Goal: Task Accomplishment & Management: Use online tool/utility

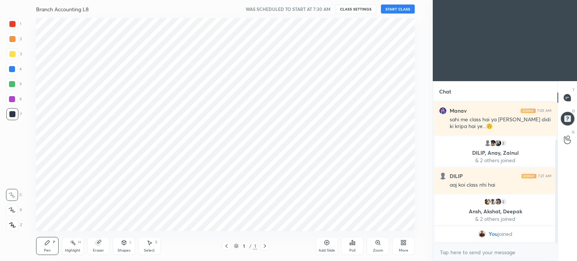
scroll to position [37356, 37167]
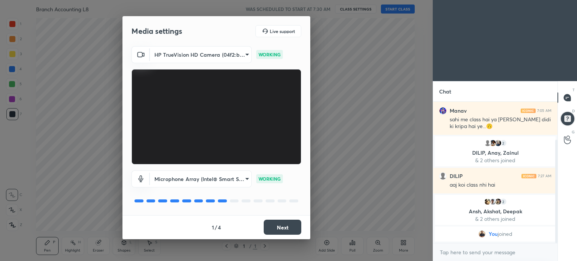
click at [291, 227] on button "Next" at bounding box center [283, 227] width 38 height 15
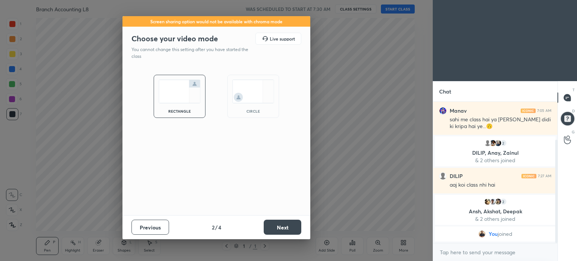
click at [291, 227] on button "Next" at bounding box center [283, 227] width 38 height 15
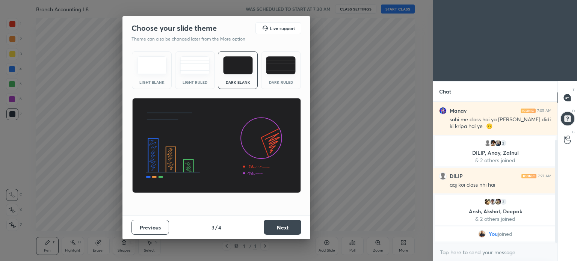
click at [291, 227] on button "Next" at bounding box center [283, 227] width 38 height 15
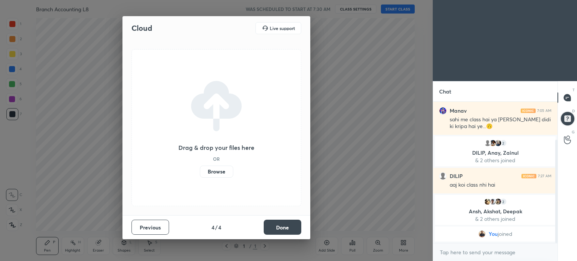
click at [291, 227] on button "Done" at bounding box center [283, 227] width 38 height 15
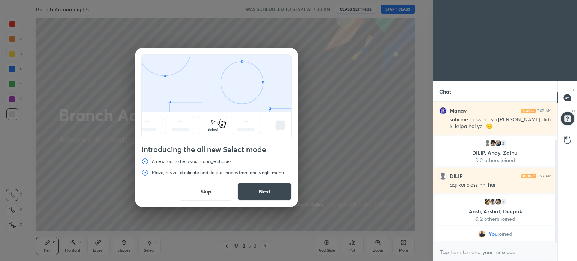
click at [206, 190] on button "Skip" at bounding box center [206, 192] width 54 height 18
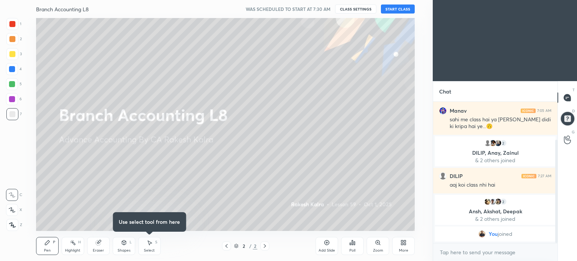
click at [397, 6] on button "START CLASS" at bounding box center [398, 9] width 34 height 9
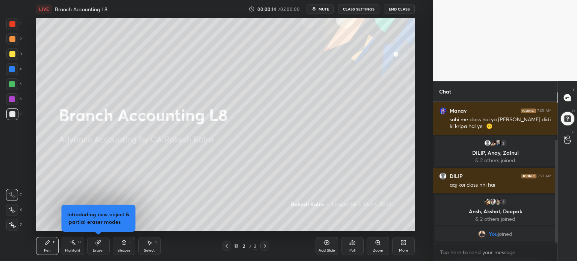
drag, startPoint x: 556, startPoint y: 167, endPoint x: 562, endPoint y: 204, distance: 37.6
click at [562, 204] on div "Chat [PERSON_NAME] joined [PERSON_NAME] 7:04 AM sahi e [PERSON_NAME] 7:05 AM sa…" at bounding box center [505, 171] width 144 height 180
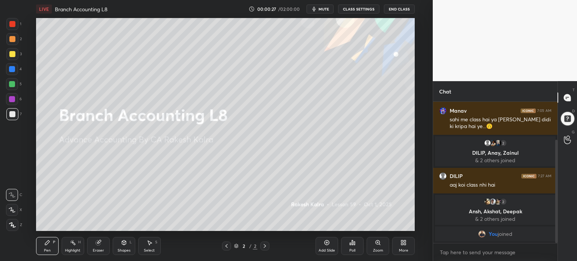
drag, startPoint x: 556, startPoint y: 206, endPoint x: 558, endPoint y: 222, distance: 15.6
click at [558, 222] on div "Chat [PERSON_NAME] joined [PERSON_NAME] 7:04 AM sahi e [PERSON_NAME] 7:05 AM sa…" at bounding box center [505, 171] width 144 height 180
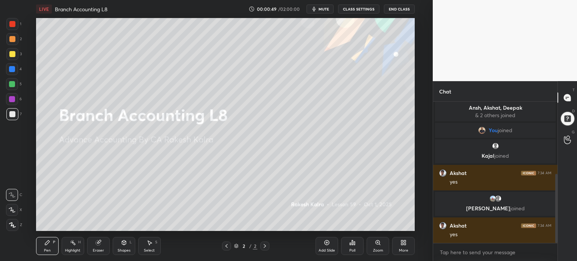
scroll to position [155, 0]
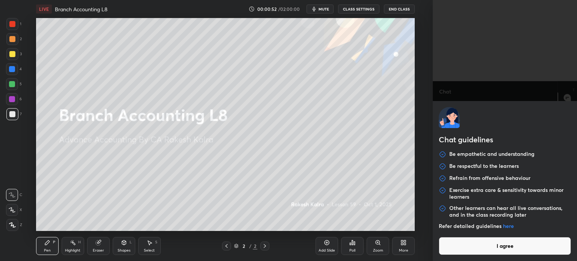
click at [467, 254] on body "1 2 3 4 5 6 7 C X Z C X Z E E Erase all H H LIVE Branch Accounting L8 00:00:52 …" at bounding box center [288, 130] width 577 height 261
click at [475, 252] on button "I agree" at bounding box center [505, 246] width 132 height 18
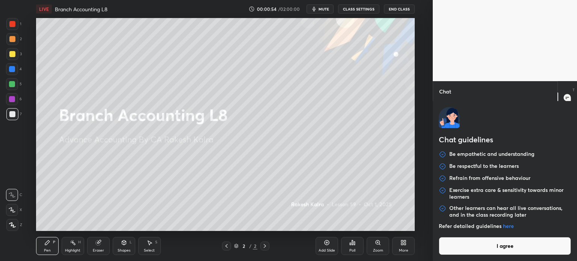
type textarea "x"
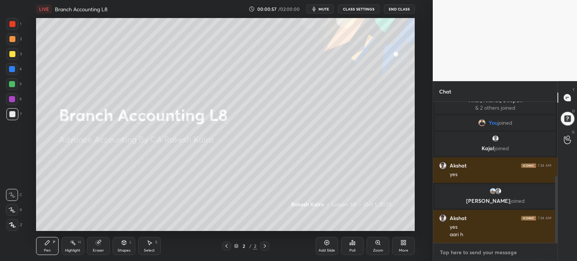
type textarea "n"
type textarea "x"
type textarea "no"
type textarea "x"
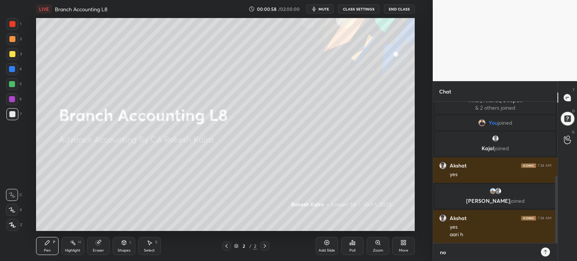
type textarea "no"
type textarea "x"
type textarea "no c"
type textarea "x"
type textarea "no cl"
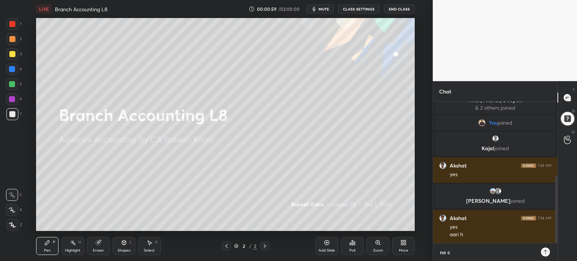
type textarea "x"
type textarea "no cla"
type textarea "x"
type textarea "no clas"
type textarea "x"
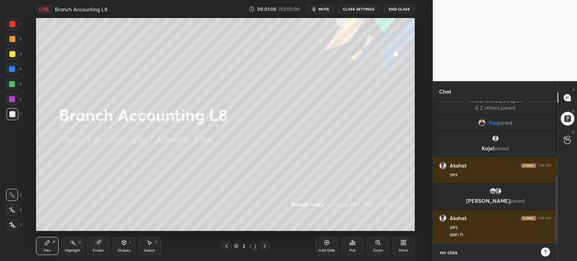
type textarea "no class"
type textarea "x"
type textarea "no class"
type textarea "x"
type textarea "no class t"
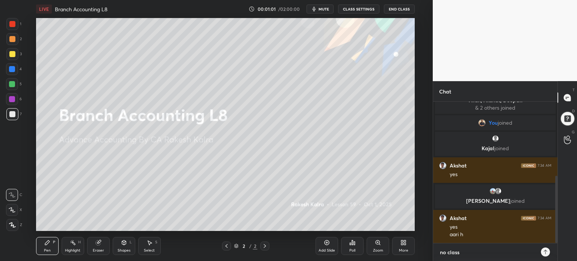
type textarea "x"
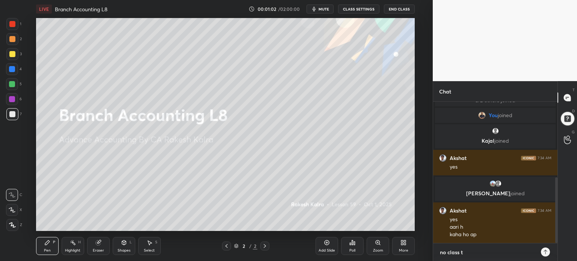
type textarea "no class to"
type textarea "x"
type textarea "no class [PERSON_NAME]"
type textarea "x"
type textarea "no class toda"
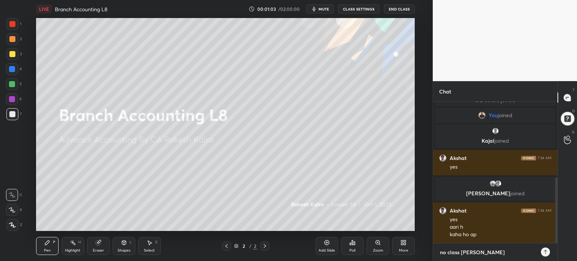
type textarea "x"
type textarea "no class [DATE]"
type textarea "x"
type textarea "no class [DATE]"
type textarea "x"
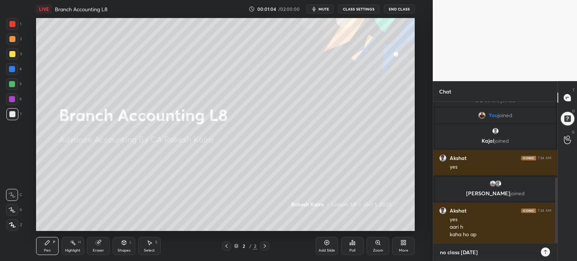
type textarea "no class [DATE] d"
type textarea "x"
type textarea "no class [DATE] du"
type textarea "x"
type textarea "no class [DATE] due"
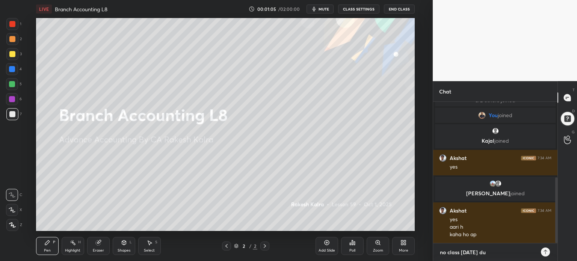
type textarea "x"
type textarea "no class [DATE] due"
type textarea "x"
type textarea "no class [DATE] due t"
type textarea "x"
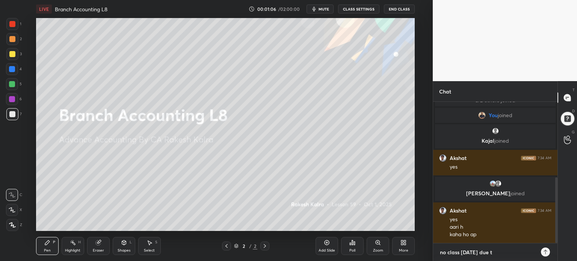
type textarea "no class [DATE] due to"
type textarea "x"
type textarea "no class [DATE] due to"
type textarea "x"
type textarea "no class [DATE] due to e"
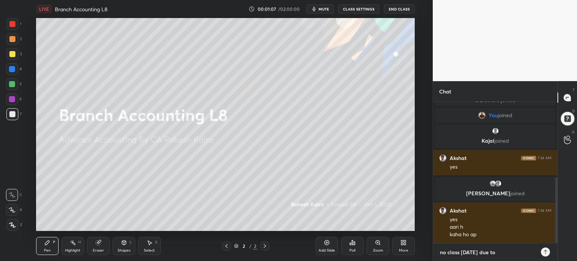
type textarea "x"
type textarea "no class [DATE] due to ey"
type textarea "x"
type textarea "no class [DATE] due to eye"
type textarea "x"
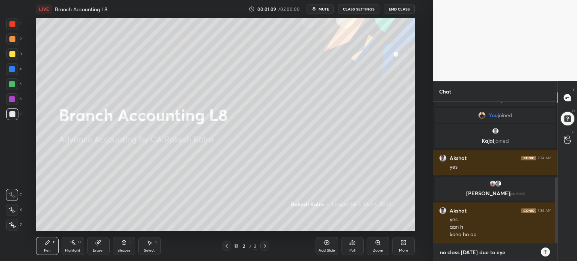
type textarea "no class [DATE] due to eye"
type textarea "x"
type textarea "no class [DATE] due to eye f"
type textarea "x"
type textarea "no class [DATE] due to eye fl"
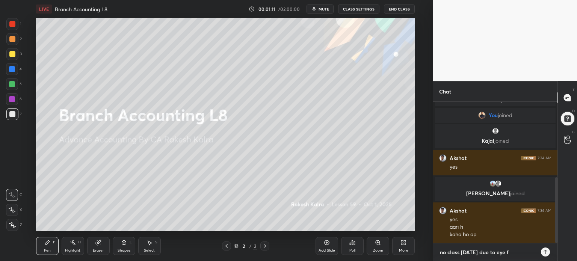
type textarea "x"
type textarea "no class [DATE] due to eye flu"
type textarea "x"
type textarea "no class [DATE] due to eye flue"
type textarea "x"
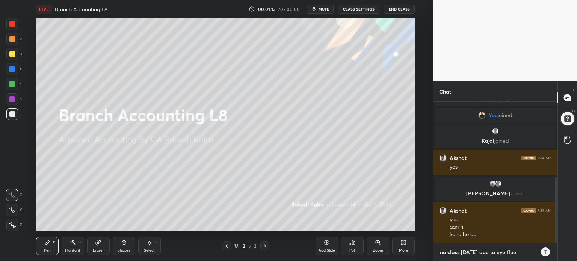
type textarea "no class [DATE] due to eye flu"
type textarea "x"
type textarea "no class [DATE] due to eye fl"
type textarea "x"
type textarea "no class [DATE] due to eye f"
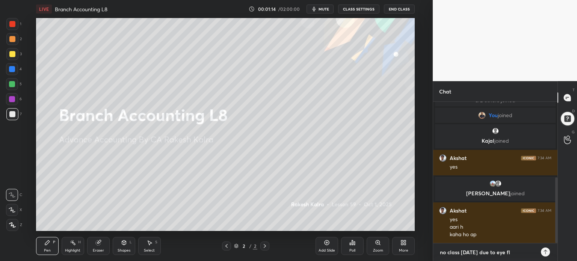
type textarea "x"
type textarea "no class [DATE] due to eye fl"
type textarea "x"
type textarea "no class [DATE] due to eye flu"
type textarea "x"
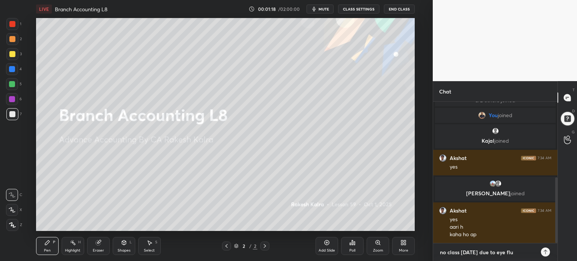
type textarea "no class [DATE] due to eye flu"
type textarea "x"
click at [547, 254] on icon at bounding box center [546, 252] width 6 height 6
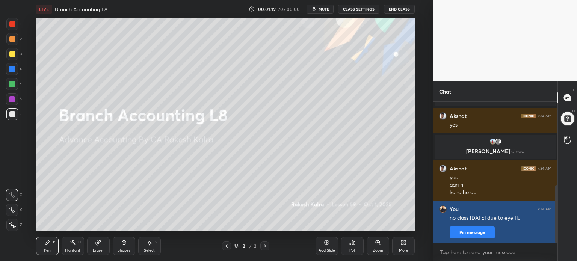
type textarea "x"
click at [487, 230] on button "Pin message" at bounding box center [472, 233] width 45 height 12
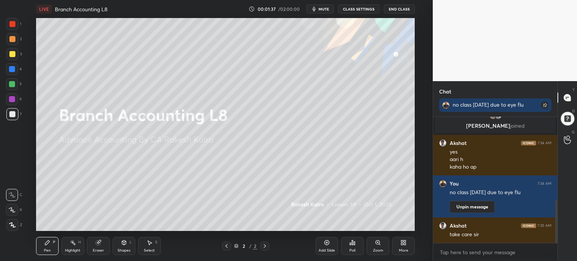
scroll to position [252, 0]
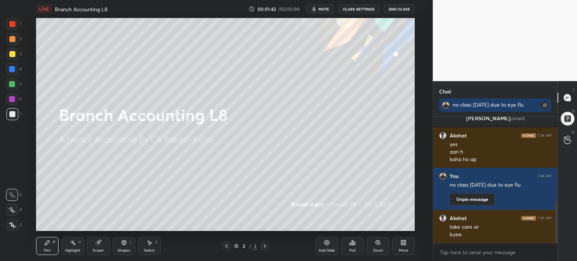
click at [326, 10] on span "mute" at bounding box center [324, 8] width 11 height 5
click at [349, 9] on button "CLASS SETTINGS" at bounding box center [358, 9] width 41 height 9
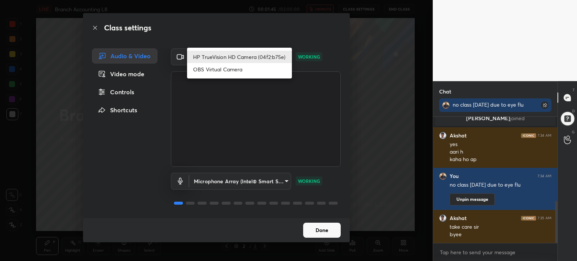
click at [282, 56] on body "1 2 3 4 5 6 7 C X Z C X Z E E Erase all H H LIVE Branch Accounting L8 00:01:45 …" at bounding box center [288, 130] width 577 height 261
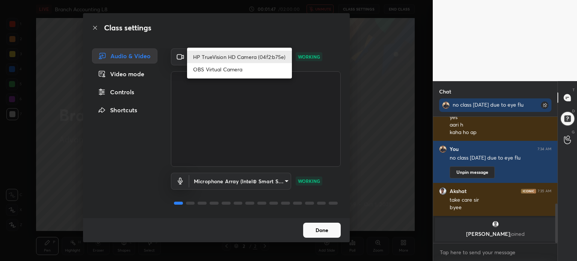
click at [246, 70] on li "OBS Virtual Camera" at bounding box center [239, 69] width 105 height 12
type input "46475ec1bd5d082c6b3429c948499c5f857f8de84ea60a874ae3c110d5cdef3b"
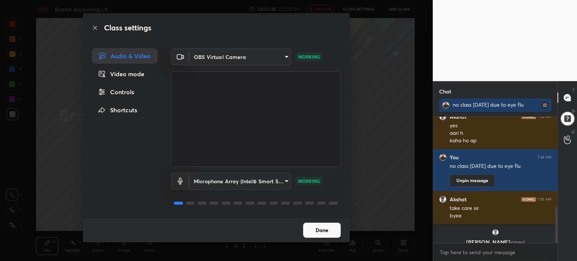
scroll to position [313, 0]
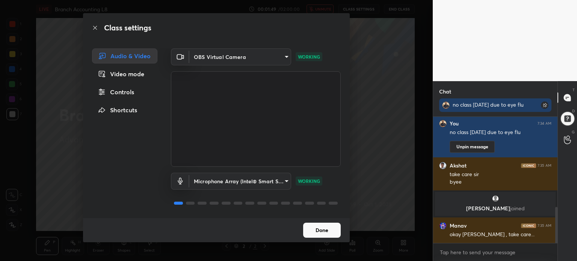
click at [317, 233] on button "Done" at bounding box center [322, 230] width 38 height 15
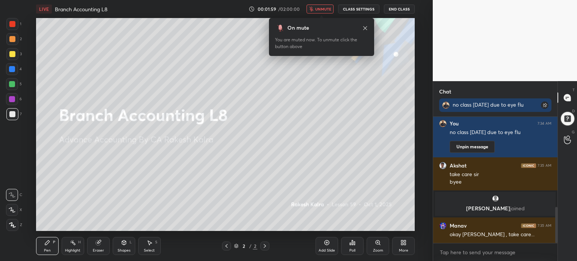
scroll to position [340, 0]
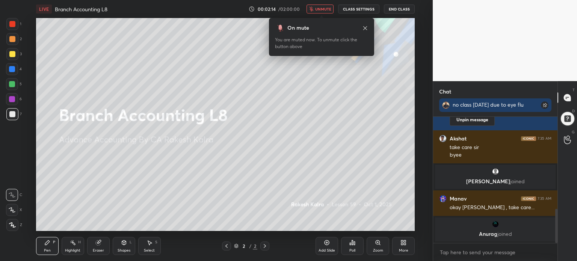
click at [367, 26] on icon at bounding box center [365, 28] width 4 height 4
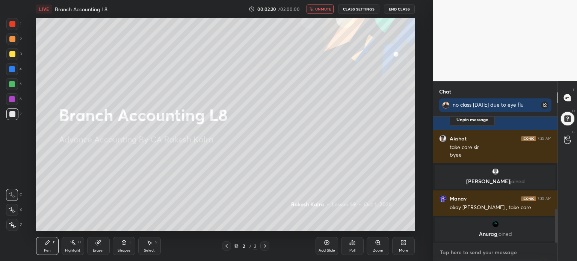
type textarea "x"
click at [466, 248] on textarea at bounding box center [495, 252] width 112 height 12
type textarea "n"
type textarea "x"
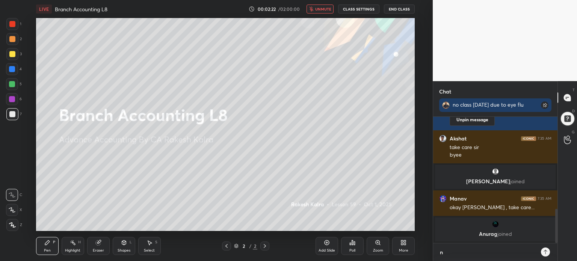
type textarea "ny"
type textarea "x"
type textarea "nyr"
type textarea "x"
type textarea "nyr"
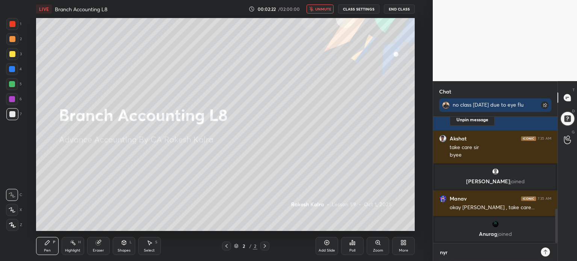
type textarea "x"
type textarea "nyr b"
type textarea "x"
type textarea "nyr by"
type textarea "x"
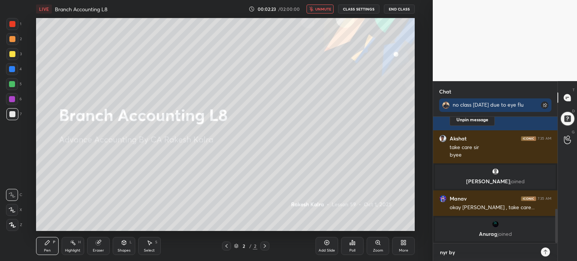
type textarea "nyr byr"
type textarea "x"
type textarea "nyr byr5"
type textarea "x"
drag, startPoint x: 439, startPoint y: 252, endPoint x: 465, endPoint y: 252, distance: 25.5
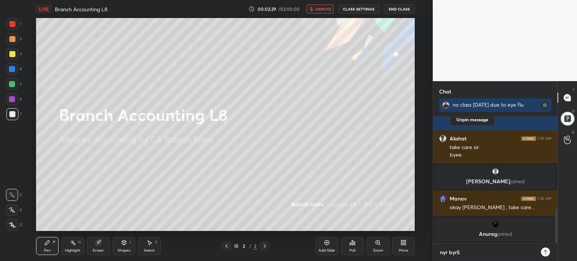
click at [465, 252] on textarea "nyr byr5" at bounding box center [487, 252] width 97 height 12
type textarea "b"
type textarea "x"
type textarea "by"
type textarea "x"
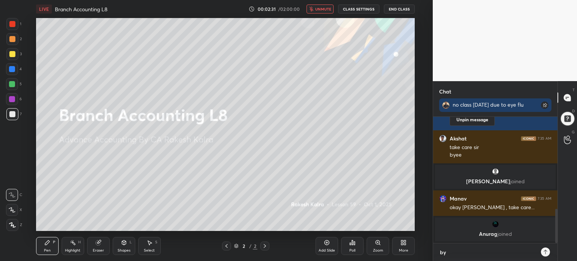
type textarea "bye"
type textarea "x"
type textarea "byee"
type textarea "x"
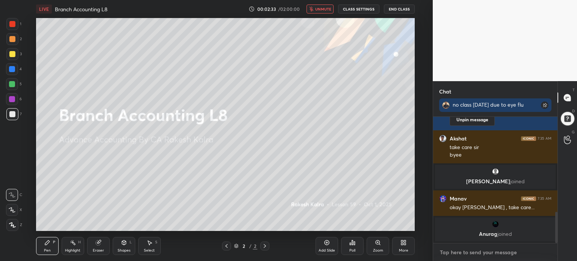
scroll to position [382, 0]
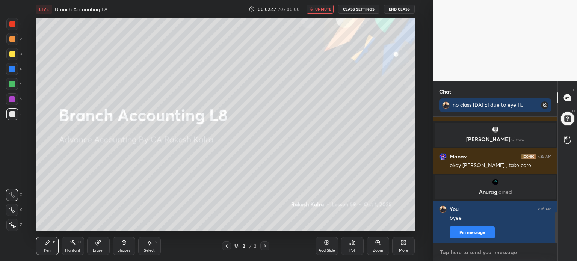
type textarea "y"
type textarea "x"
type textarea "yj"
type textarea "x"
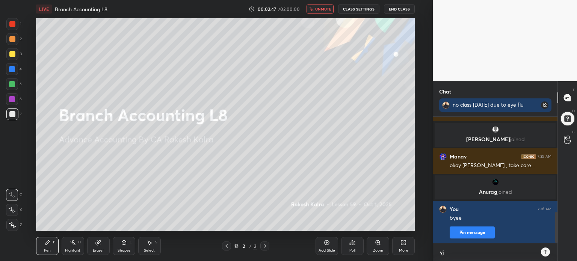
scroll to position [62, 122]
type textarea "yjm"
type textarea "x"
type textarea "yjml"
type textarea "x"
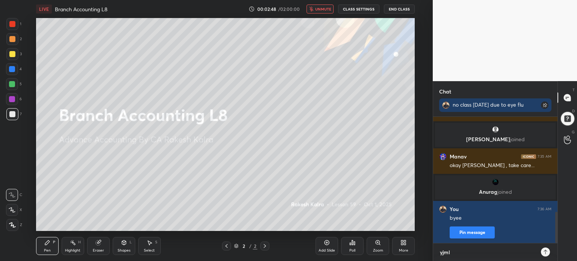
type textarea "yjmli"
type textarea "x"
type textarea "y"
type textarea "x"
type textarea "y0"
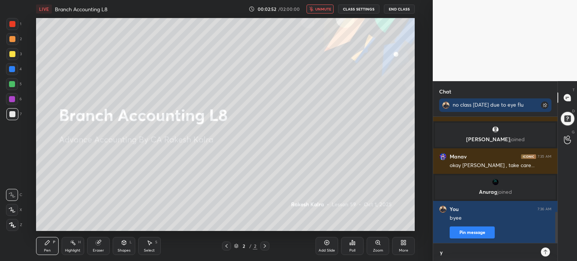
type textarea "x"
type textarea "y0a"
type textarea "x"
type textarea "0a"
type textarea "x"
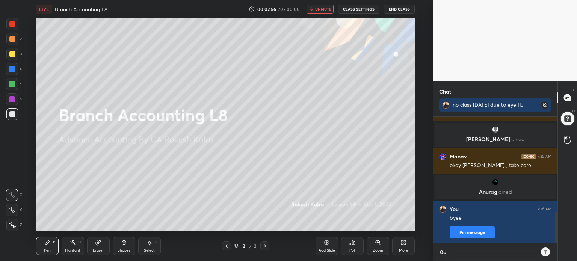
type textarea "a"
type textarea "x"
type textarea "y"
type textarea "x"
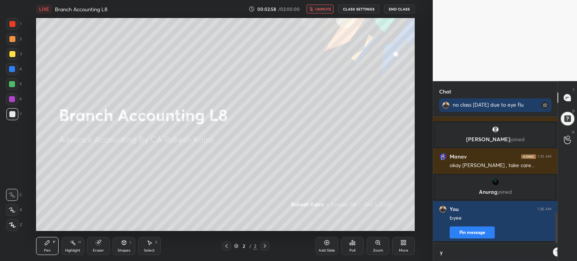
scroll to position [2, 2]
type textarea "yj"
type textarea "x"
type textarea "yjm"
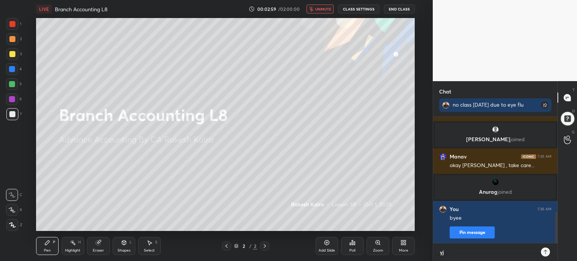
type textarea "x"
type textarea "yjml"
type textarea "x"
type textarea "yjmla"
type textarea "x"
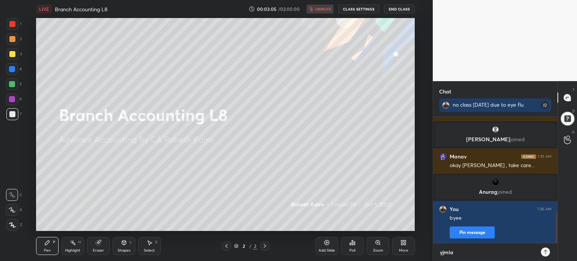
drag, startPoint x: 462, startPoint y: 255, endPoint x: 434, endPoint y: 251, distance: 28.4
click at [434, 251] on div "yjmla x" at bounding box center [495, 252] width 124 height 18
type textarea "x"
type textarea "t"
type textarea "x"
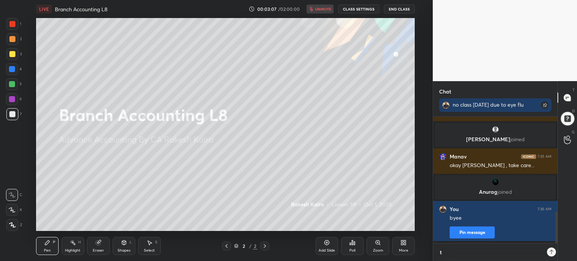
scroll to position [2, 2]
type textarea "th"
type textarea "x"
type textarea "ths"
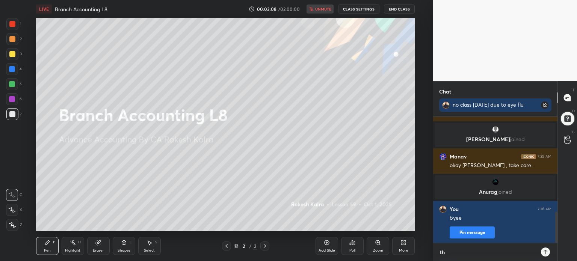
type textarea "x"
type textarea "thsn"
type textarea "x"
type textarea "thsnl"
type textarea "x"
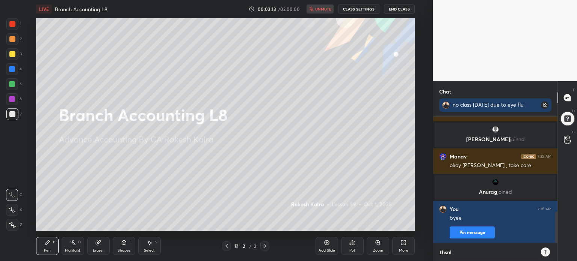
type textarea "thsn"
type textarea "x"
type textarea "thsnk"
type textarea "x"
type textarea "thsnku"
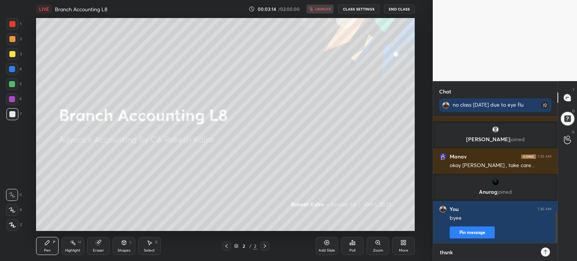
type textarea "x"
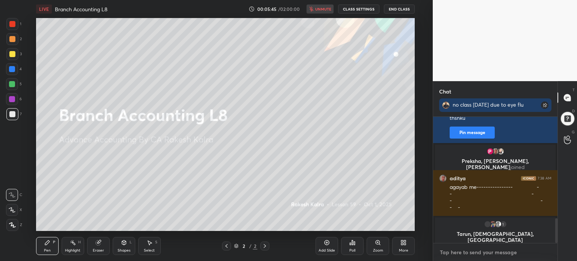
scroll to position [515, 0]
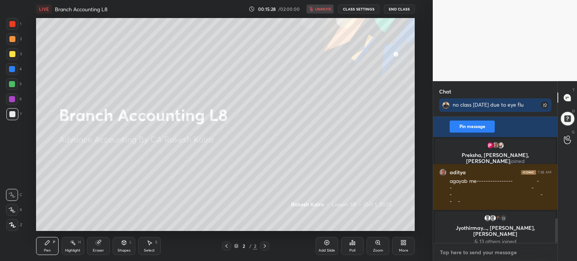
type textarea "x"
click at [466, 251] on textarea at bounding box center [495, 252] width 112 height 12
type textarea "y"
type textarea "x"
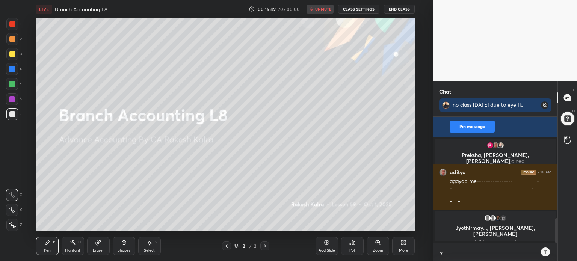
type textarea "yj"
type textarea "x"
type textarea "yj0"
type textarea "x"
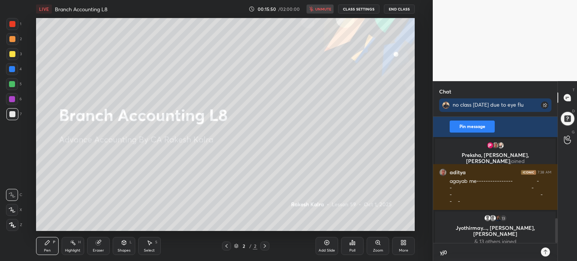
type textarea "yj00"
type textarea "x"
type textarea "j00"
type textarea "x"
type textarea "00"
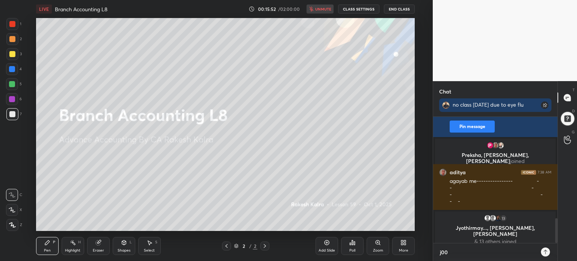
type textarea "x"
type textarea "0"
type textarea "x"
type textarea "y"
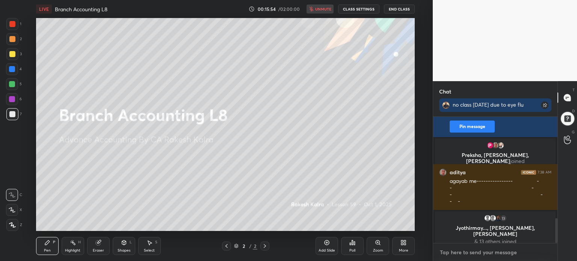
type textarea "x"
type textarea "yh"
type textarea "x"
type textarea "yho"
type textarea "x"
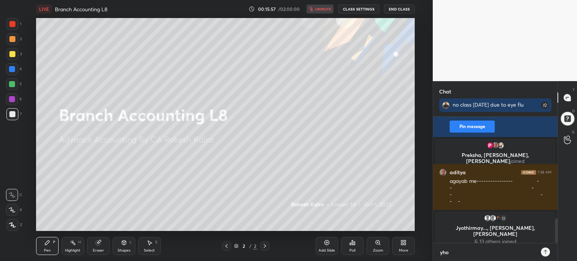
type textarea "ho"
type textarea "x"
type textarea "o"
type textarea "x"
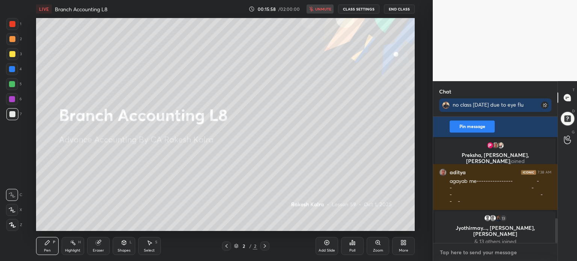
type textarea "t"
type textarea "x"
type textarea "th"
type textarea "x"
type textarea "tho"
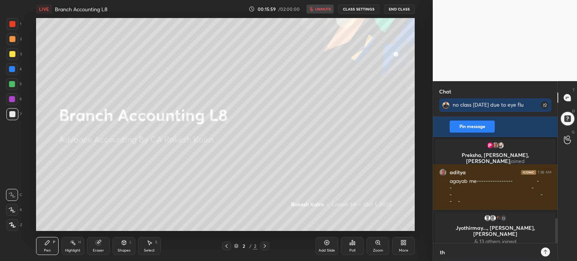
type textarea "x"
type textarea "th"
type textarea "x"
type textarea "thi"
type textarea "x"
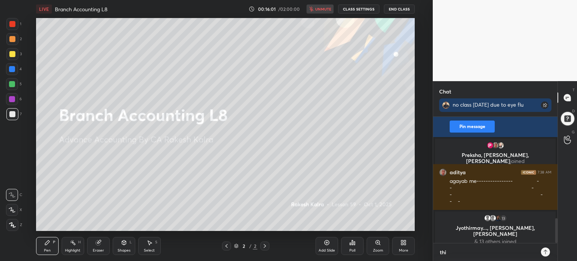
type textarea "this"
type textarea "x"
type textarea "this"
type textarea "x"
type textarea "this c"
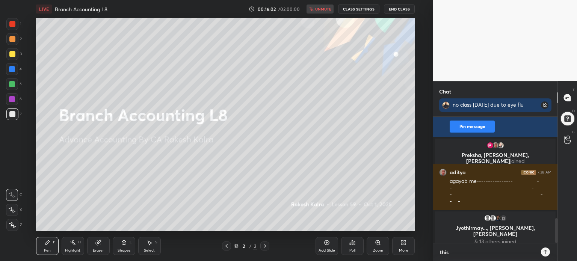
type textarea "x"
type textarea "this cl"
click at [525, 248] on textarea "this class wil be removed from thr tracker" at bounding box center [487, 251] width 97 height 19
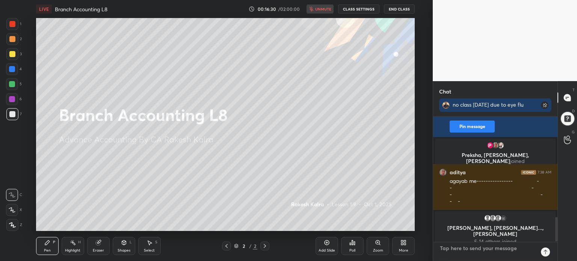
scroll to position [124, 122]
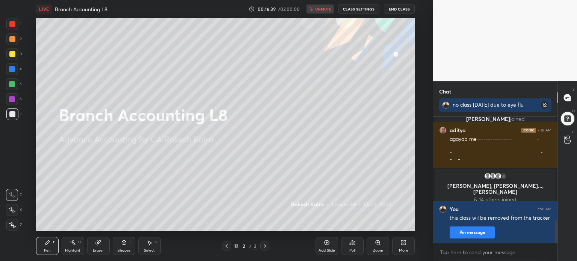
click at [391, 8] on button "End Class" at bounding box center [399, 9] width 31 height 9
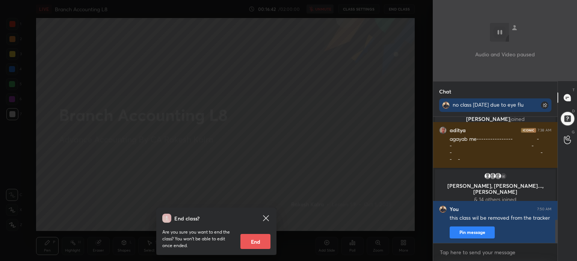
click at [255, 240] on button "End" at bounding box center [255, 241] width 30 height 15
